Goal: Use online tool/utility: Use online tool/utility

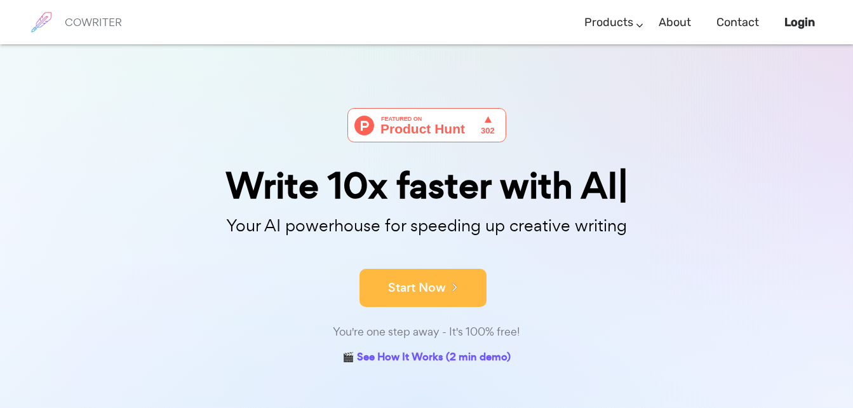
click at [413, 298] on button "Start Now" at bounding box center [423, 288] width 127 height 38
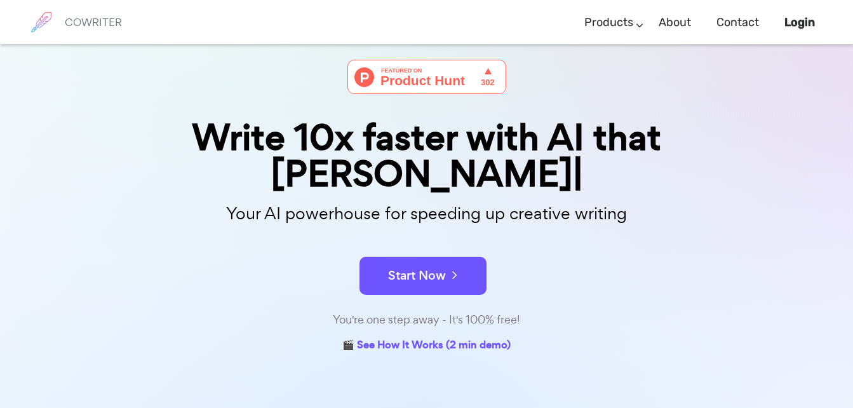
scroll to position [49, 0]
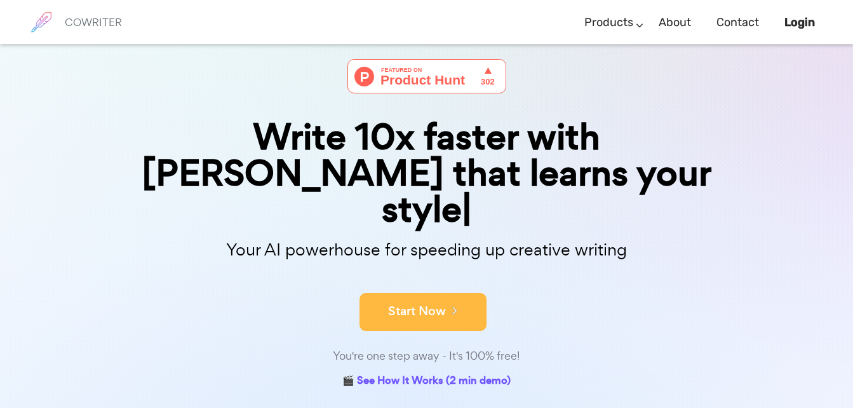
click at [448, 303] on icon at bounding box center [451, 310] width 11 height 14
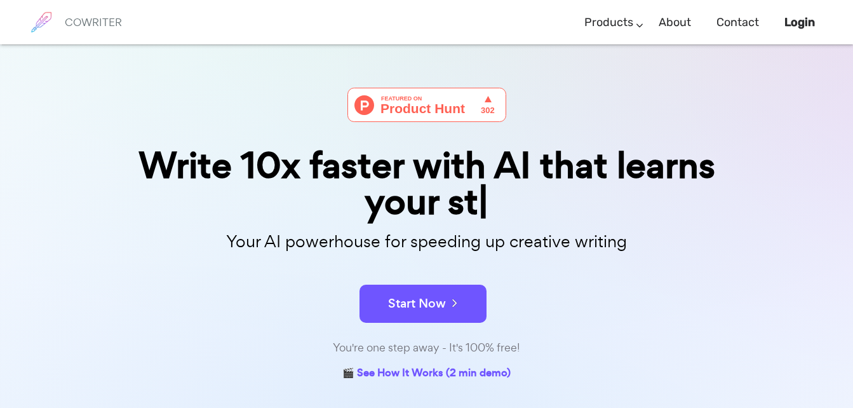
scroll to position [20, 0]
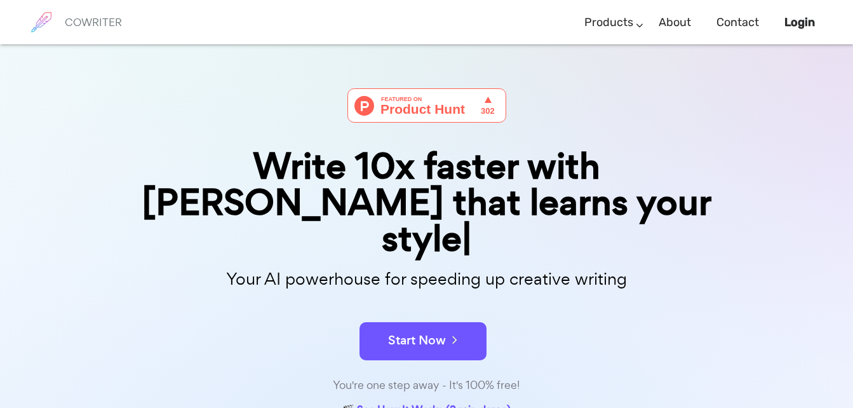
click at [510, 265] on p "Your AI powerhouse for speeding up creative writing" at bounding box center [426, 278] width 635 height 27
click at [497, 196] on div "Write 10x faster with AI that learns your style" at bounding box center [426, 202] width 635 height 109
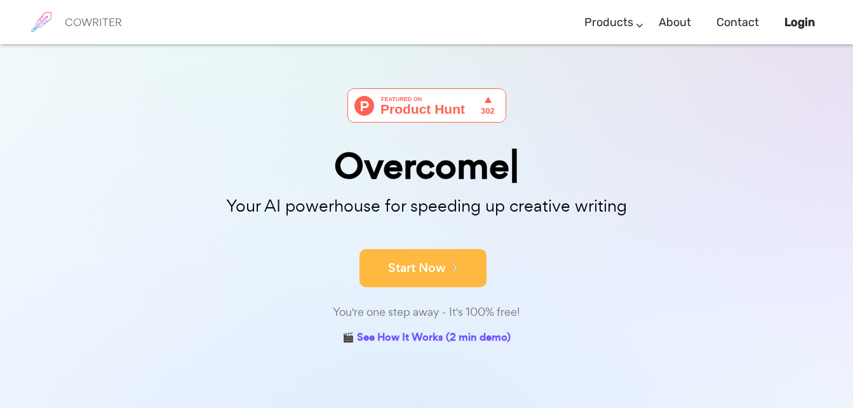
click at [420, 259] on button "Start Now" at bounding box center [423, 268] width 127 height 38
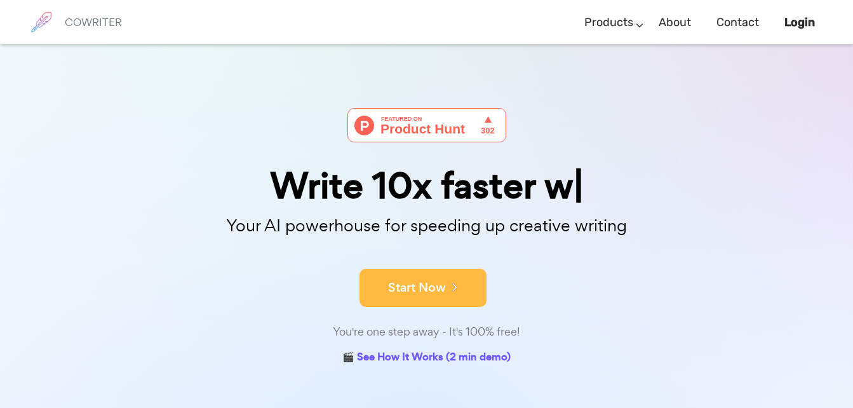
click at [434, 279] on button "Start Now" at bounding box center [423, 288] width 127 height 38
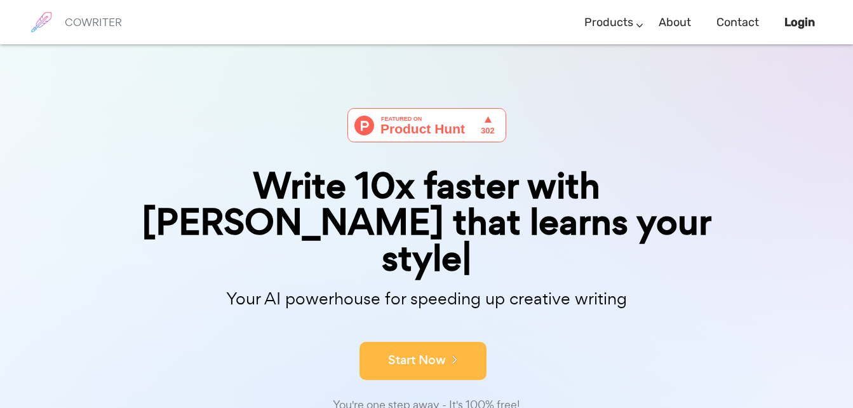
drag, startPoint x: 444, startPoint y: 298, endPoint x: 447, endPoint y: 321, distance: 23.0
click at [447, 332] on form "Start Now" at bounding box center [426, 354] width 635 height 44
click at [447, 352] on icon at bounding box center [451, 359] width 11 height 14
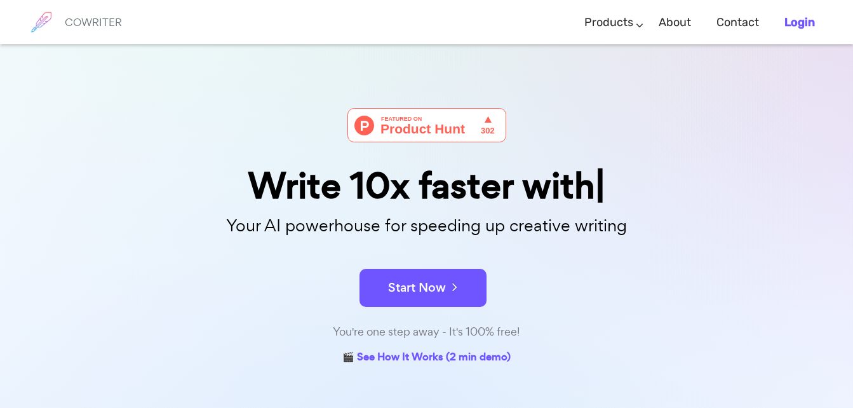
click at [795, 21] on b "Login" at bounding box center [799, 22] width 30 height 14
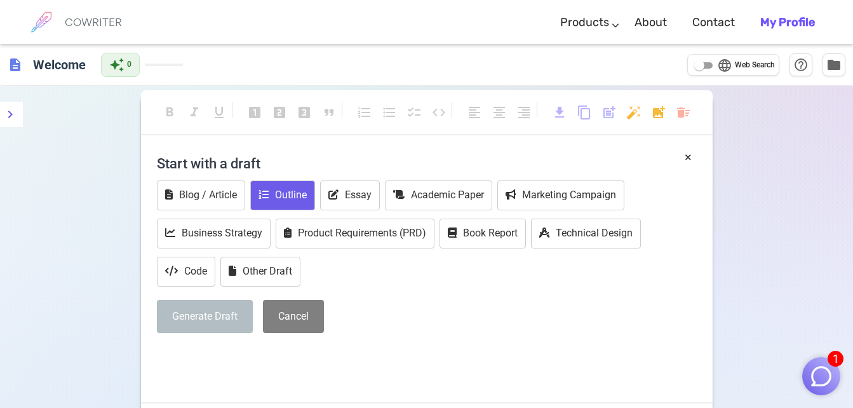
click at [292, 195] on button "Outline" at bounding box center [282, 195] width 65 height 30
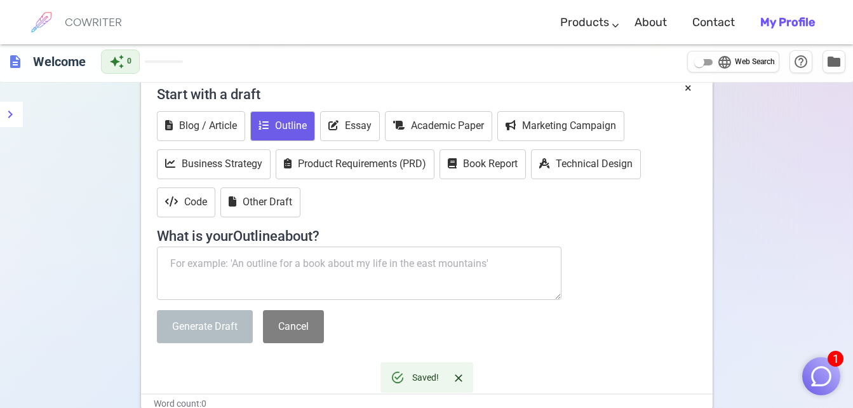
scroll to position [76, 0]
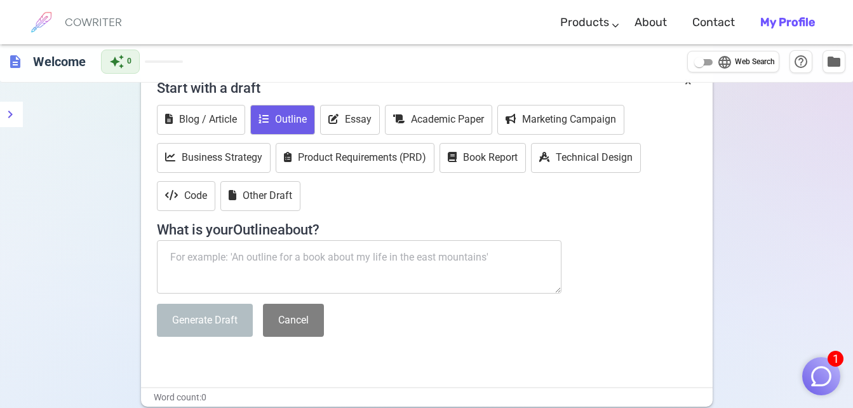
click at [351, 284] on textarea at bounding box center [359, 266] width 405 height 53
paste textarea "A 400-page sequel to the book I'll paste in a minute, 400 pages or more, over 2…"
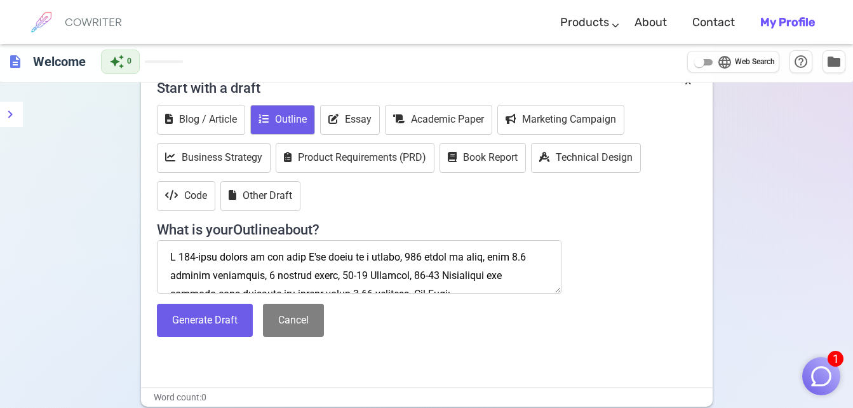
scroll to position [281172, 0]
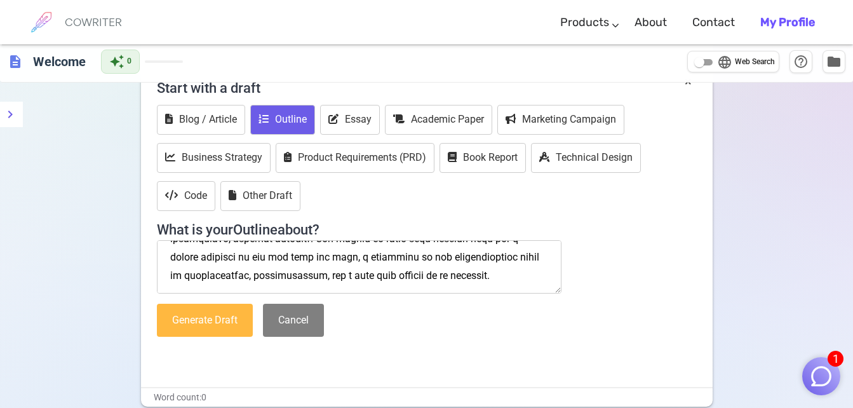
type textarea "A 400-page sequel to the book I'll paste in a minute, 400 pages or more, over 2…"
click at [213, 319] on button "Generate Draft" at bounding box center [205, 321] width 96 height 34
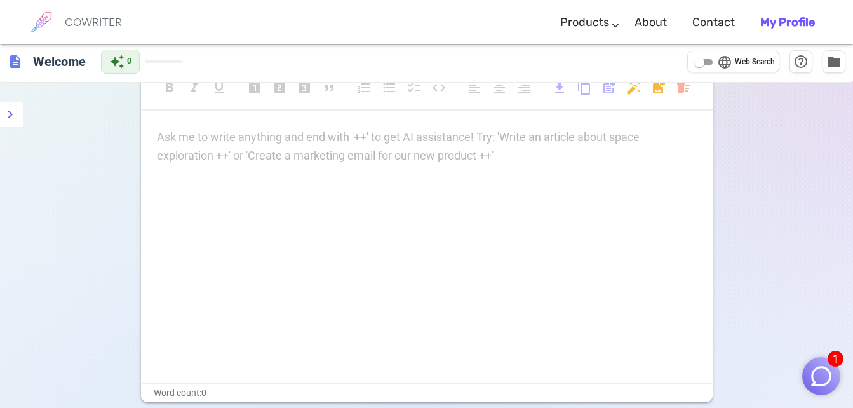
scroll to position [22, 0]
click at [343, 145] on p "Ask me to write anything and end with '++' to get AI assistance! Try: 'Write an…" at bounding box center [427, 140] width 540 height 18
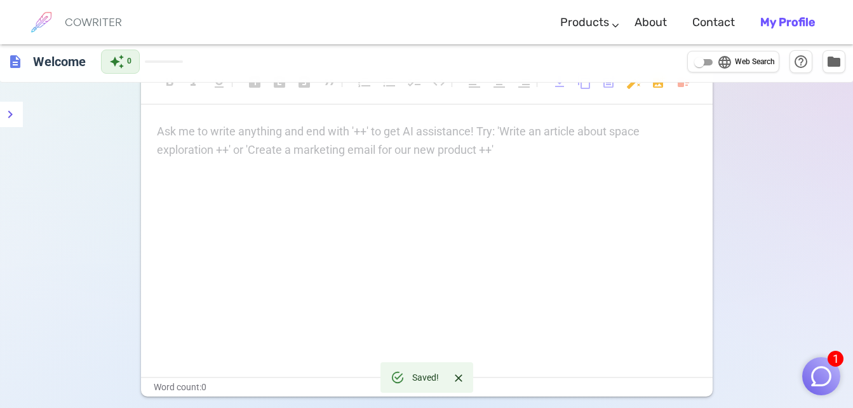
scroll to position [0, 0]
